Goal: Task Accomplishment & Management: Use online tool/utility

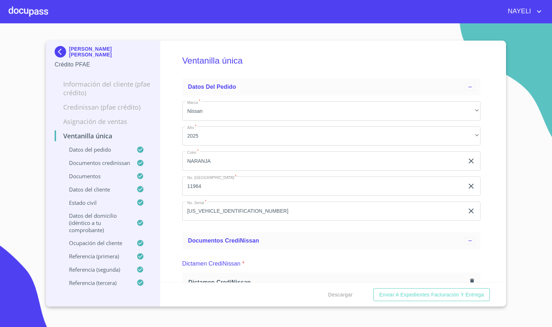
scroll to position [2884, 0]
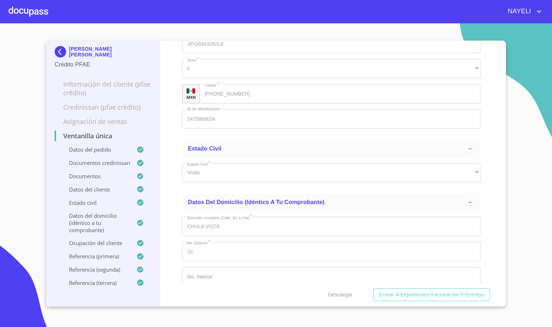
click at [17, 11] on div at bounding box center [29, 11] width 40 height 23
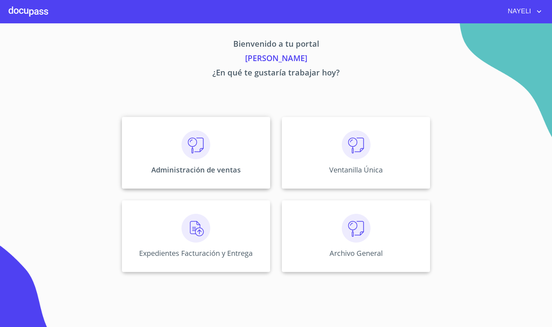
click at [215, 140] on div "Administración de ventas" at bounding box center [196, 153] width 149 height 72
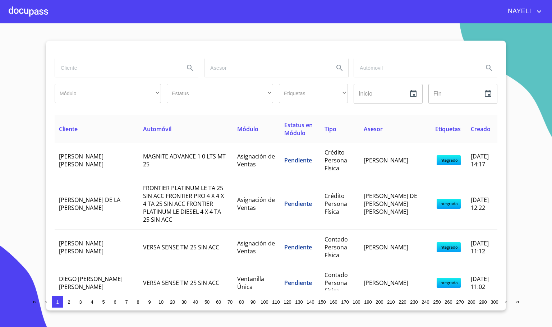
click at [151, 62] on input "search" at bounding box center [117, 67] width 124 height 19
type input "maria"
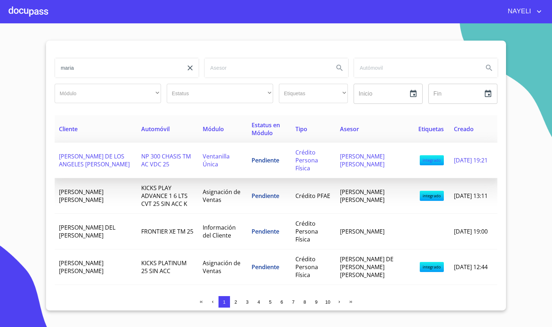
click at [102, 164] on td "[PERSON_NAME] DE LOS ANGELES [PERSON_NAME]" at bounding box center [96, 161] width 82 height 36
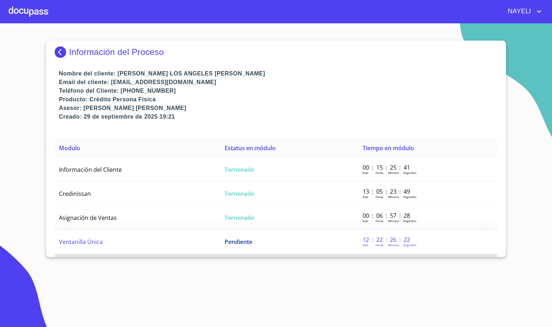
click at [227, 230] on td "Pendiente" at bounding box center [289, 242] width 138 height 24
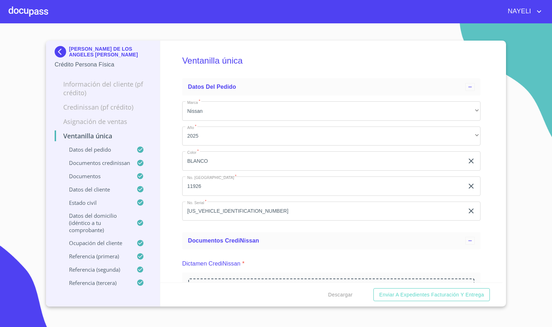
click at [165, 213] on div "Ventanilla única Datos del pedido Marca   * Nissan ​ Año   * 2025 ​ Color   * […" at bounding box center [331, 162] width 343 height 242
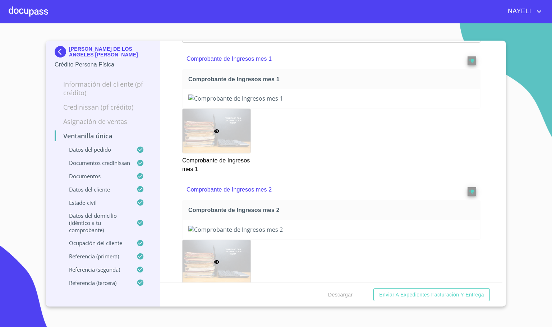
scroll to position [647, 0]
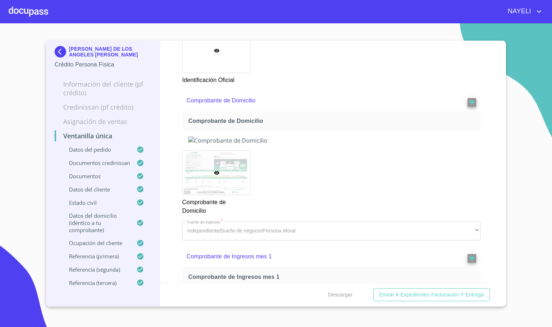
click at [459, 107] on div at bounding box center [461, 101] width 29 height 12
click at [468, 107] on button "reject" at bounding box center [472, 102] width 9 height 9
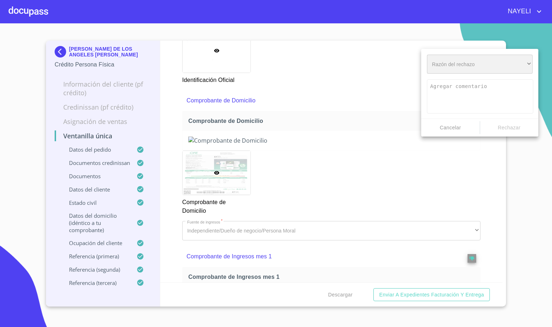
click at [470, 68] on div "​" at bounding box center [480, 64] width 106 height 19
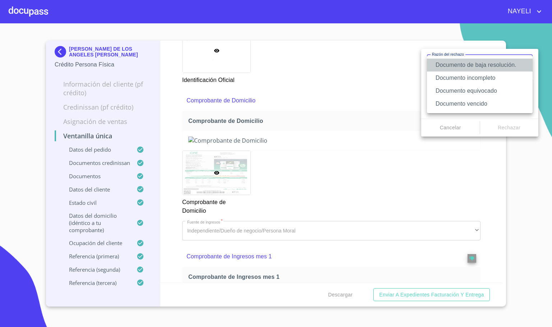
click at [504, 64] on li "Documento de baja resolución." at bounding box center [480, 65] width 106 height 13
type textarea "Favor de enviar de nuevo documento perfectamente claro, puede ser foto o escane…"
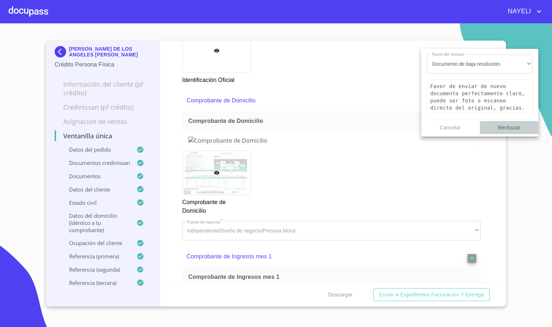
click at [511, 126] on span "Rechazar" at bounding box center [509, 127] width 53 height 9
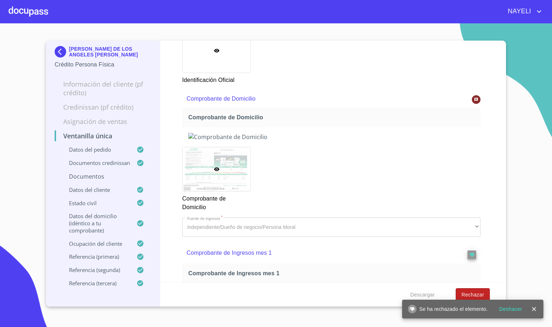
click at [480, 293] on span "Rechazar" at bounding box center [473, 295] width 23 height 9
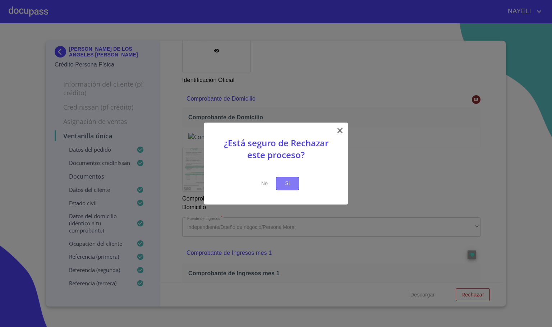
click at [285, 184] on span "Si" at bounding box center [288, 183] width 12 height 9
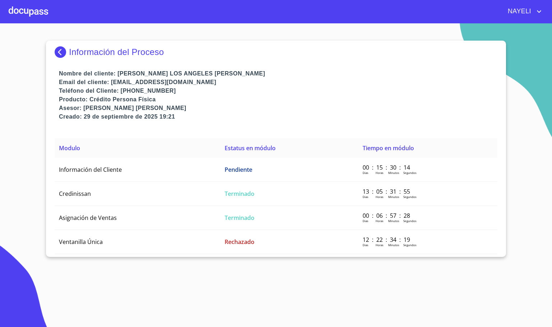
click at [39, 15] on div at bounding box center [29, 11] width 40 height 23
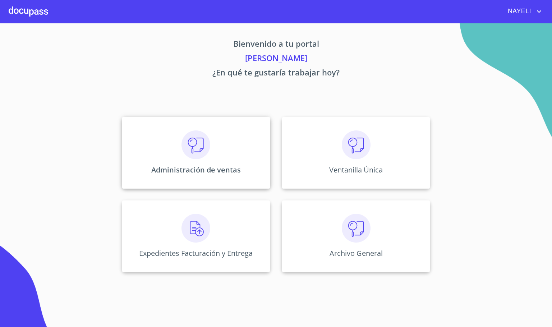
click at [202, 162] on div "Administración de ventas" at bounding box center [196, 153] width 149 height 72
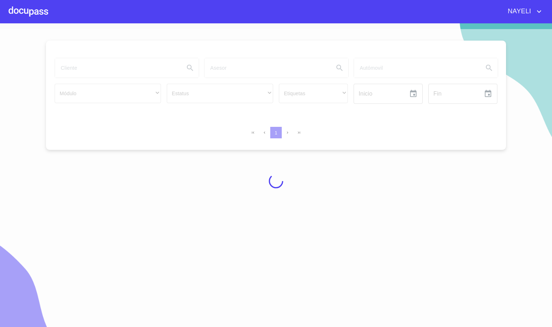
click at [106, 67] on div at bounding box center [276, 181] width 552 height 304
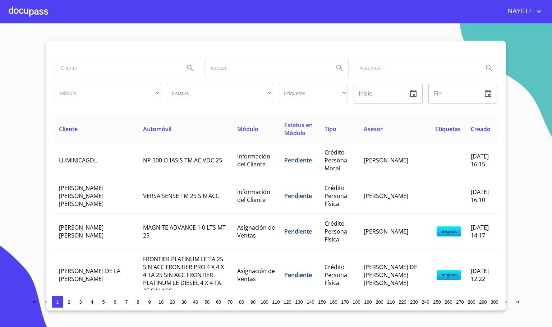
click at [81, 68] on input "search" at bounding box center [117, 67] width 124 height 19
type input "[PERSON_NAME] pa"
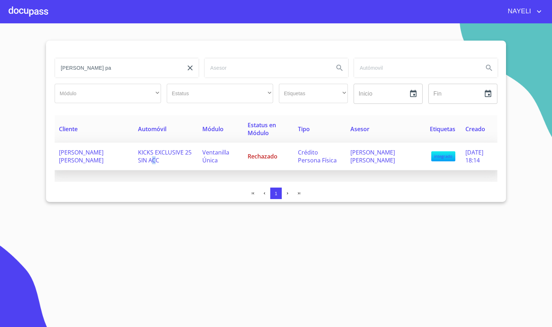
click at [157, 161] on span "KICKS EXCLUSIVE 25 SIN ACC" at bounding box center [165, 157] width 54 height 16
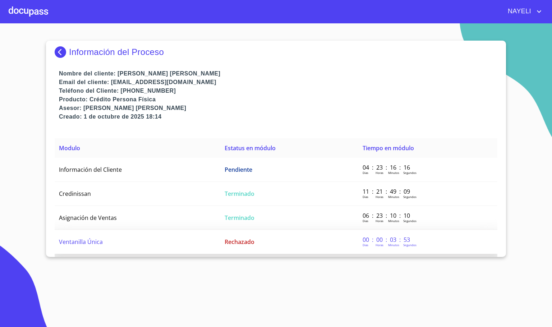
click at [152, 239] on td "Ventanilla Única" at bounding box center [138, 242] width 166 height 24
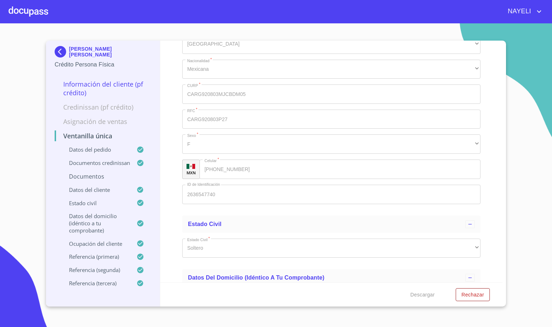
scroll to position [3075, 0]
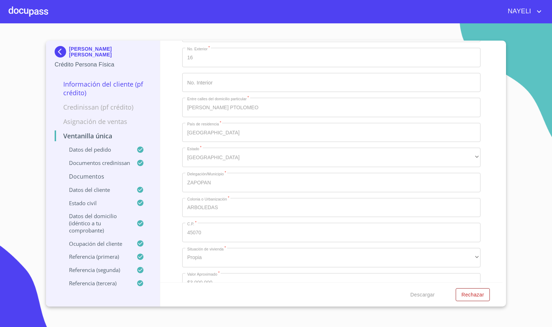
click at [10, 10] on div at bounding box center [29, 11] width 40 height 23
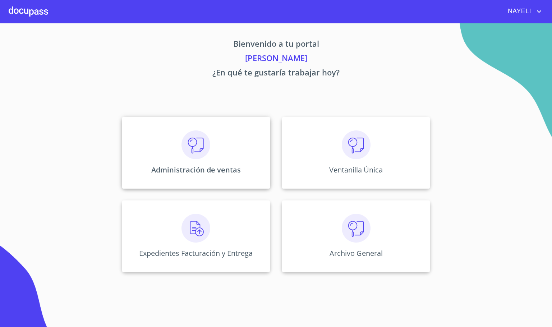
click at [165, 179] on div "Administración de ventas" at bounding box center [196, 153] width 149 height 72
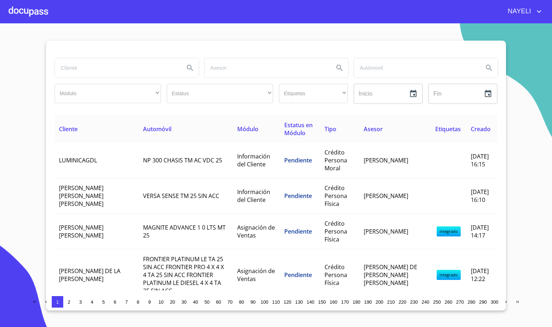
click at [107, 72] on input "search" at bounding box center [117, 67] width 124 height 19
type input "[PERSON_NAME]"
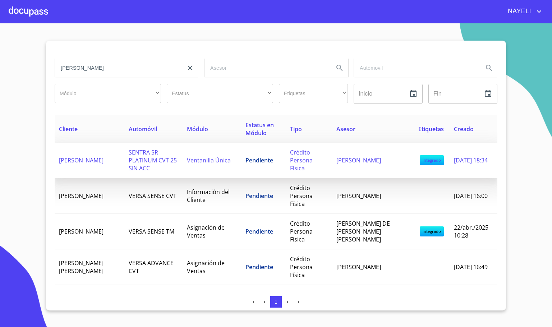
click at [136, 168] on span "SENTRA SR PLATINUM CVT 25 SIN ACC" at bounding box center [153, 161] width 48 height 24
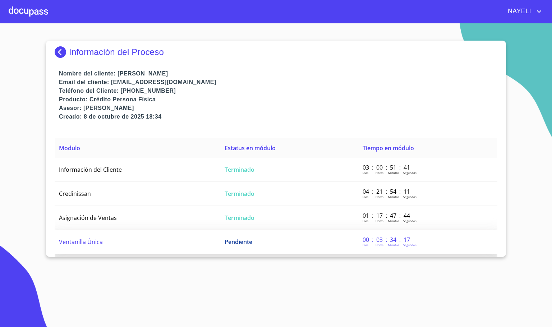
click at [141, 244] on td "Ventanilla Única" at bounding box center [138, 242] width 166 height 24
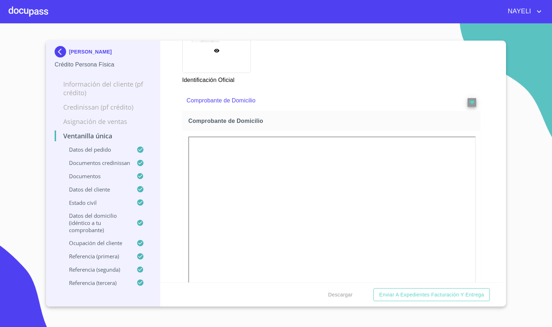
scroll to position [701, 0]
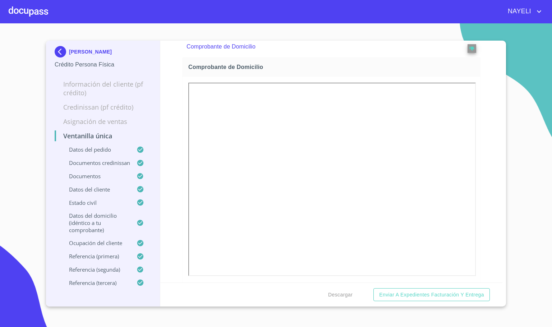
click at [475, 230] on div "Ventanilla única Datos del pedido Marca   * Nissan ​ Año   * 2025 ​ Color   * R…" at bounding box center [331, 162] width 343 height 242
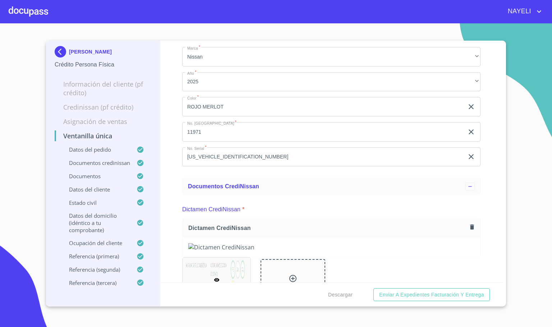
scroll to position [54, 0]
click at [13, 12] on div at bounding box center [29, 11] width 40 height 23
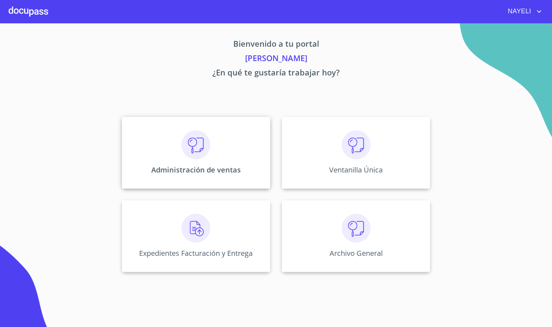
click at [195, 143] on img at bounding box center [196, 145] width 29 height 29
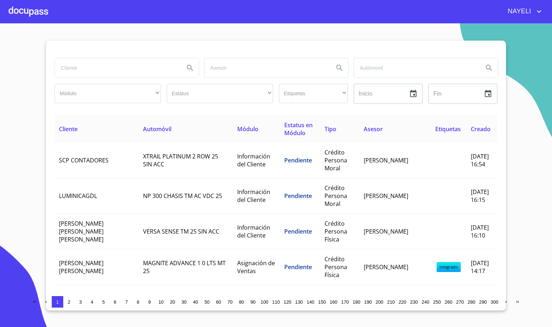
click at [133, 69] on input "search" at bounding box center [117, 67] width 124 height 19
type input "laritza"
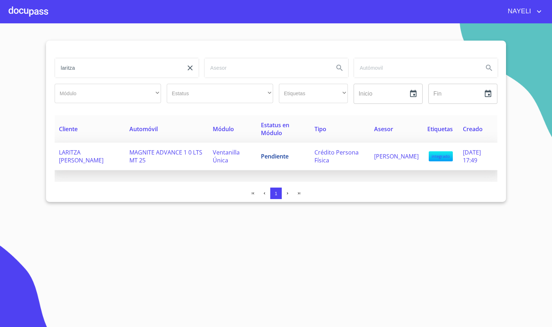
click at [215, 155] on td "Ventanilla Única" at bounding box center [233, 157] width 48 height 28
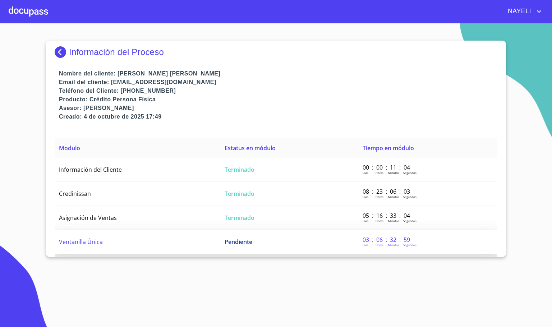
click at [61, 245] on td "Ventanilla Única" at bounding box center [138, 242] width 166 height 24
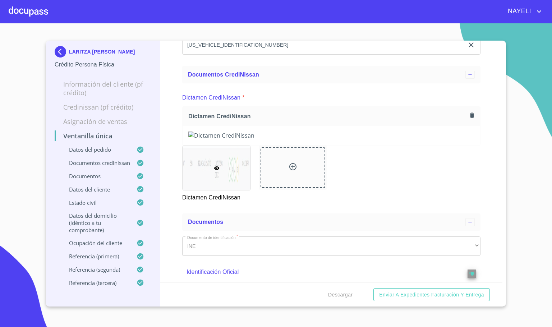
scroll to position [324, 0]
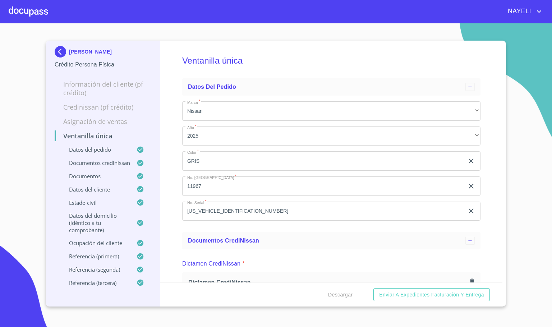
scroll to position [324, 0]
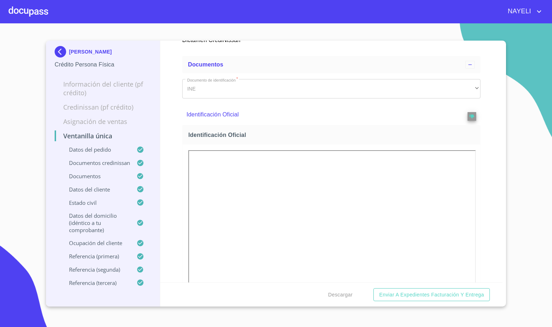
click at [489, 201] on div "Ventanilla única Datos del pedido Marca   * Nissan ​ Año   * 2025 ​ Color   * G…" at bounding box center [331, 162] width 343 height 242
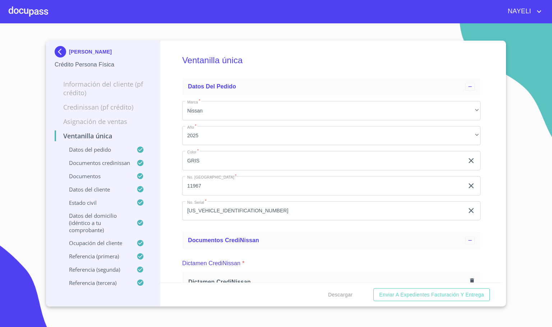
scroll to position [0, 0]
click at [22, 10] on div at bounding box center [29, 11] width 40 height 23
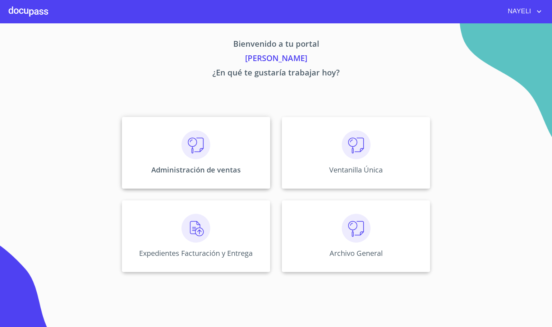
click at [230, 152] on div "Administración de ventas" at bounding box center [196, 153] width 149 height 72
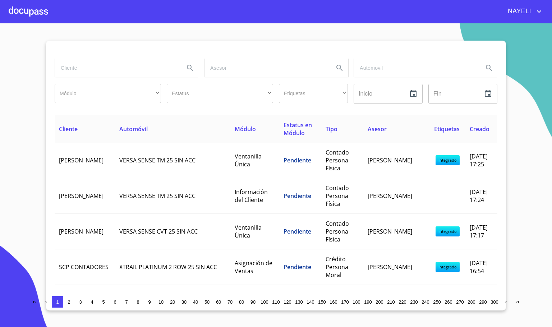
click at [131, 69] on input "search" at bounding box center [117, 67] width 124 height 19
type input "pedro gon"
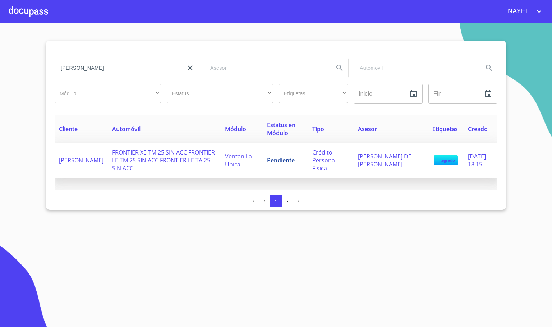
click at [172, 162] on span "FRONTIER XE TM 25 SIN ACC FRONTIER LE TM 25 SIN ACC FRONTIER LE TA 25 SIN ACC" at bounding box center [163, 161] width 103 height 24
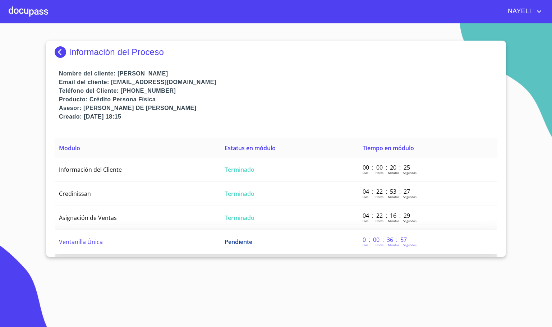
click at [145, 243] on td "Ventanilla Única" at bounding box center [138, 242] width 166 height 24
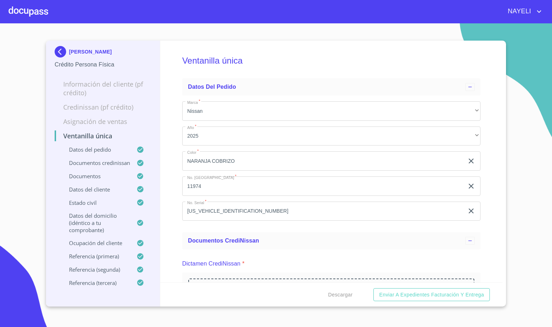
click at [170, 236] on div "Ventanilla única Datos del pedido Marca   * Nissan ​ Año   * 2025 ​ Color   * N…" at bounding box center [331, 162] width 343 height 242
click at [163, 223] on div "Ventanilla única Datos del pedido Marca   * Nissan ​ Año   * 2025 ​ Color   * N…" at bounding box center [331, 162] width 343 height 242
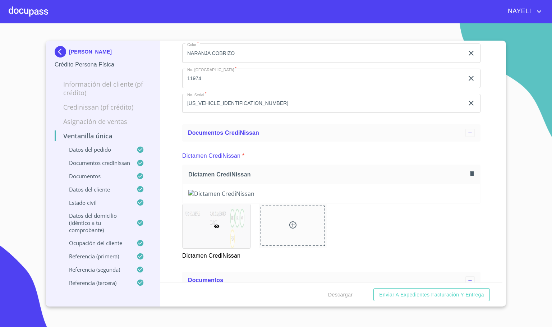
click at [171, 219] on div "Ventanilla única Datos del pedido Marca   * Nissan ​ Año   * 2025 ​ Color   * N…" at bounding box center [331, 162] width 343 height 242
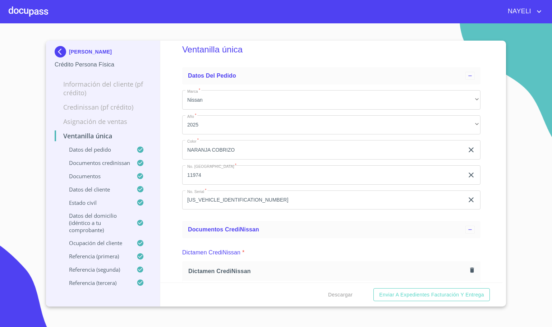
scroll to position [0, 0]
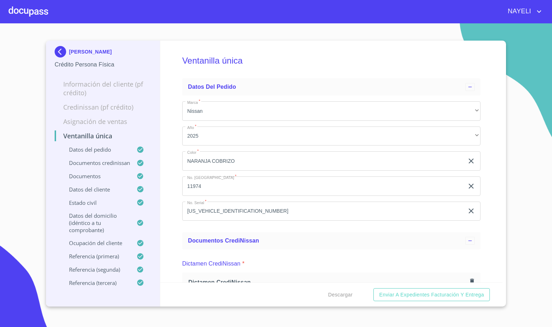
click at [29, 14] on div at bounding box center [29, 11] width 40 height 23
